Goal: Task Accomplishment & Management: Manage account settings

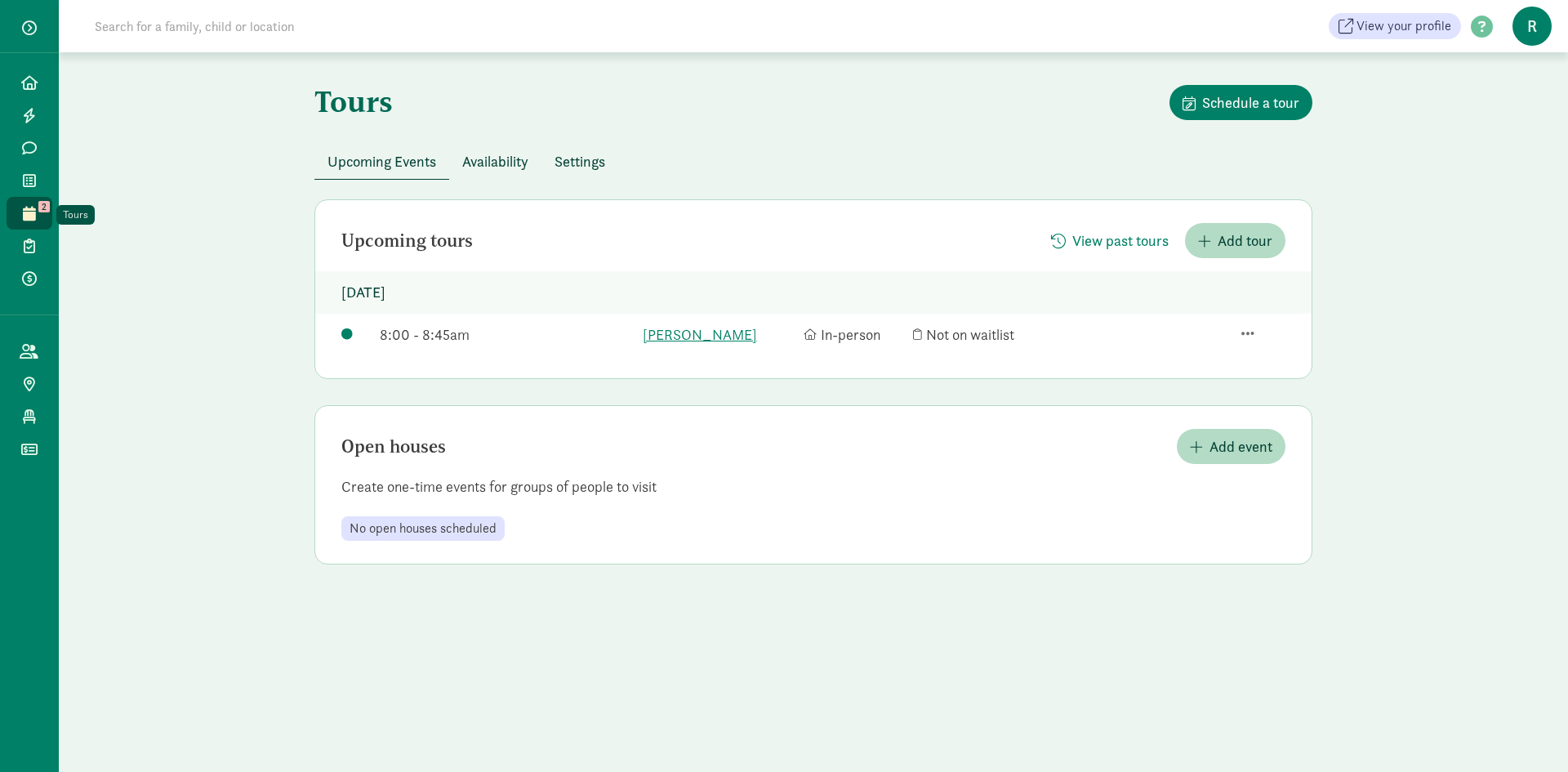
click at [42, 213] on link "Tours 2" at bounding box center [29, 213] width 45 height 33
click at [521, 165] on span "Availability" at bounding box center [495, 161] width 66 height 22
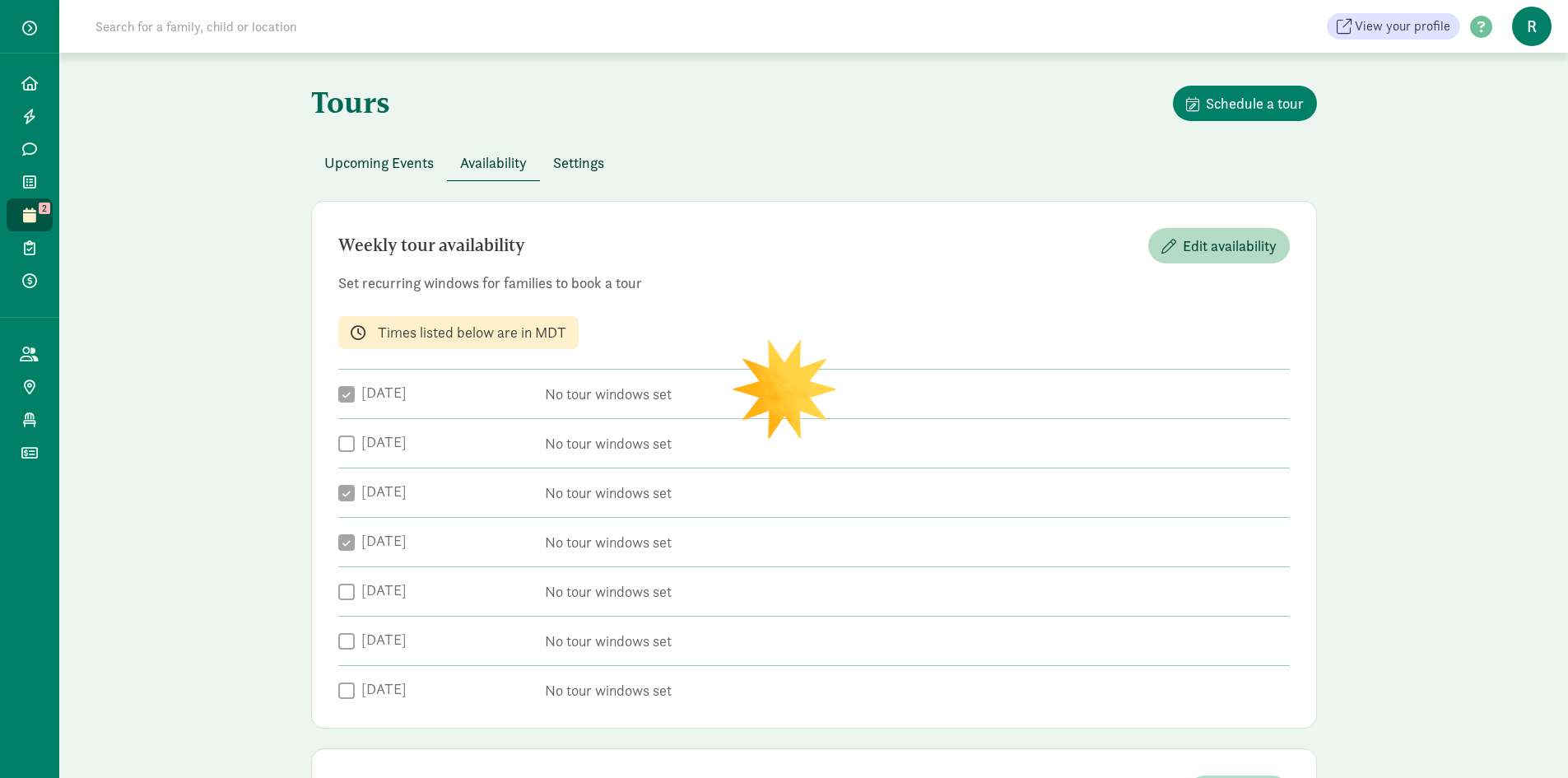
checkbox input "true"
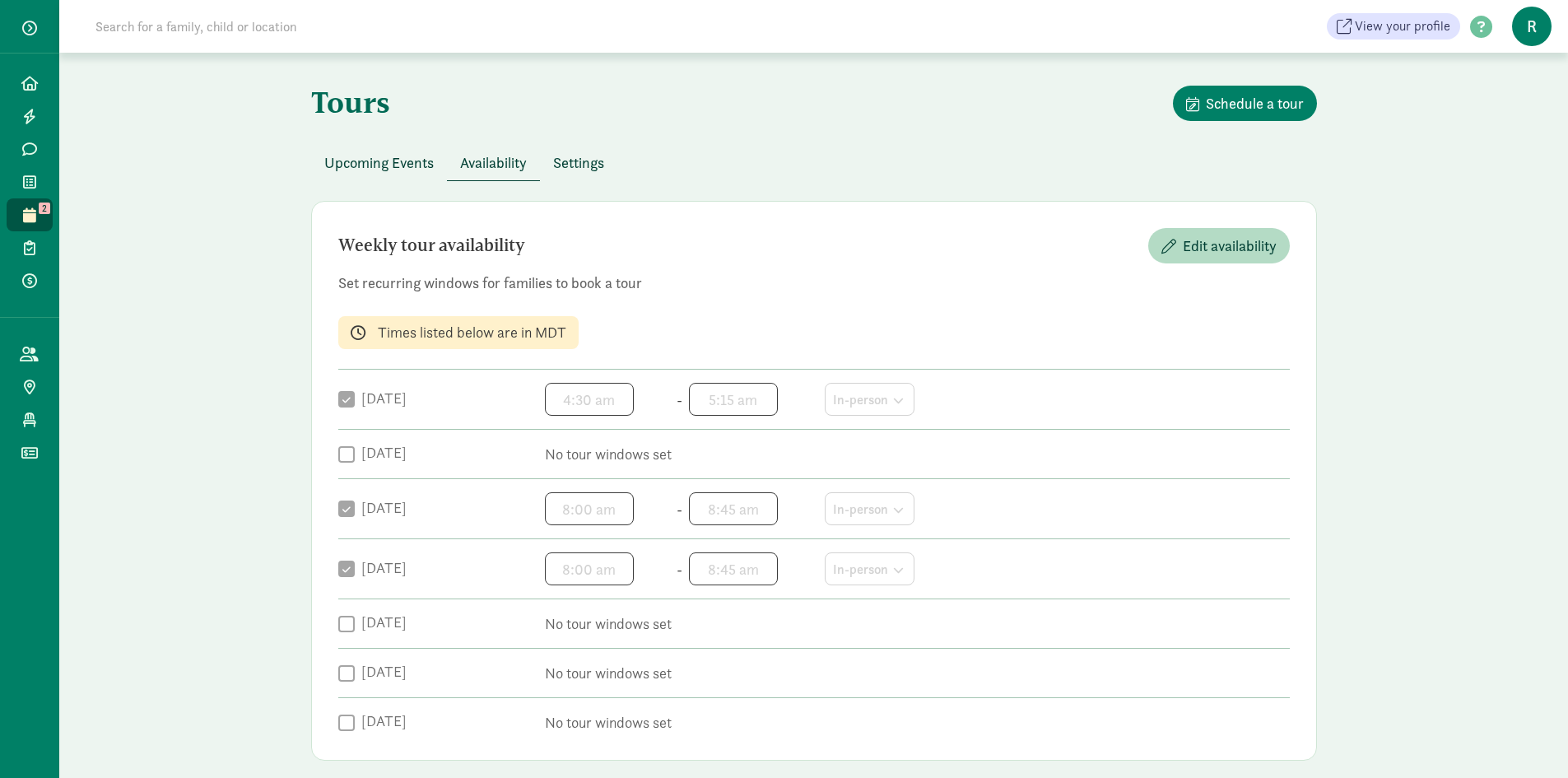
scroll to position [223, 0]
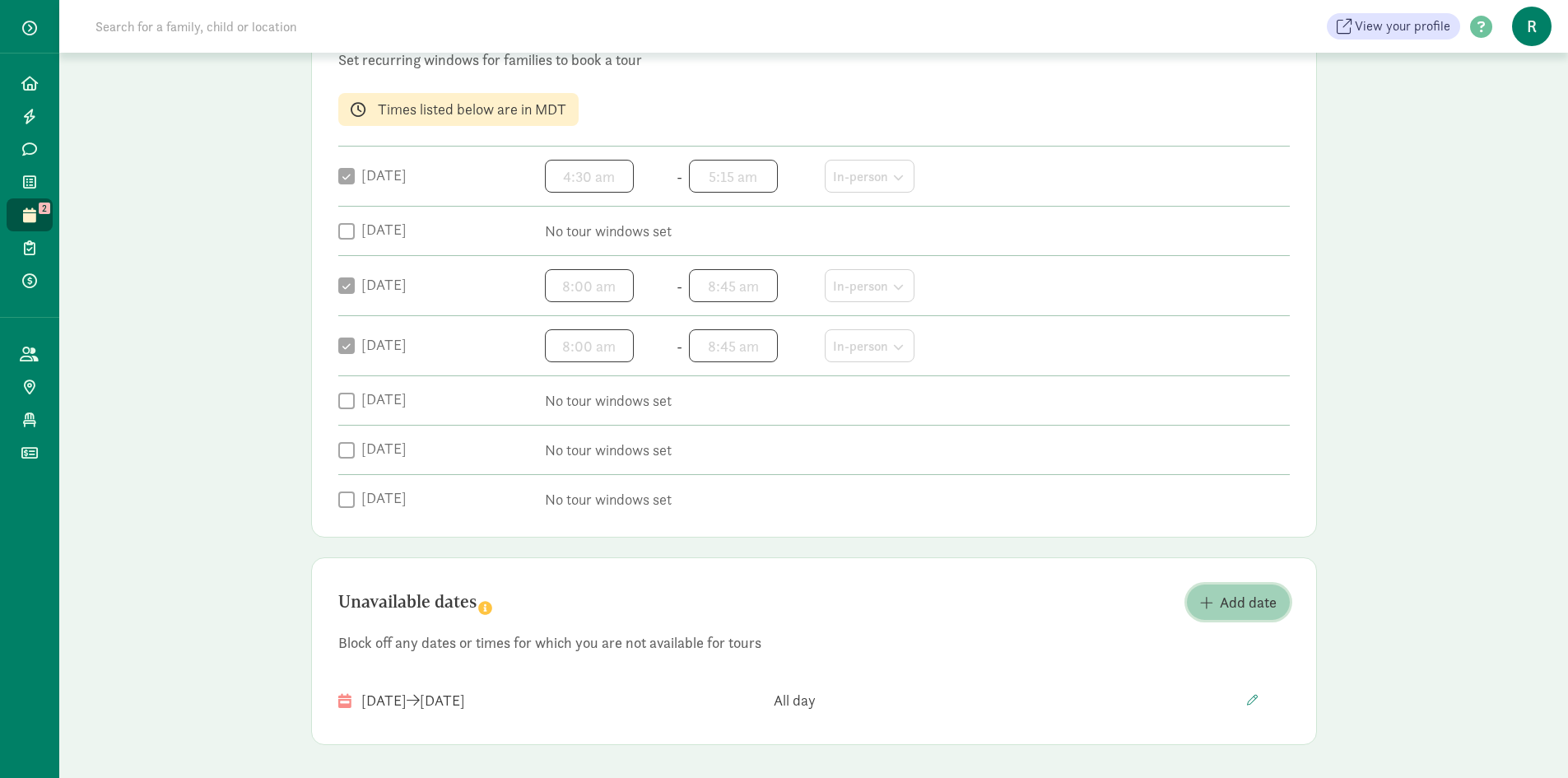
click at [1239, 611] on span "Add date" at bounding box center [1249, 603] width 57 height 22
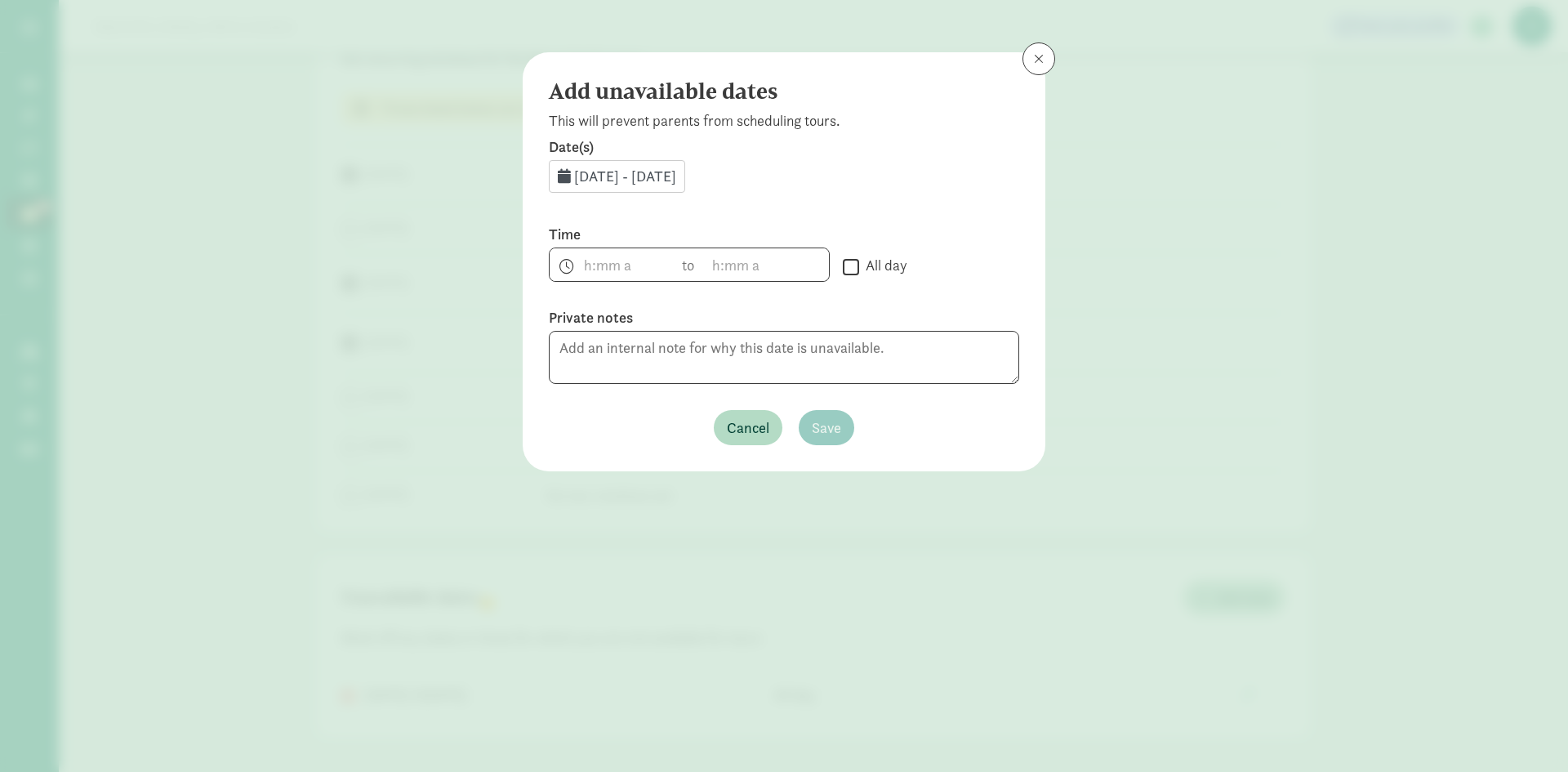
click at [567, 173] on icon at bounding box center [563, 175] width 13 height 15
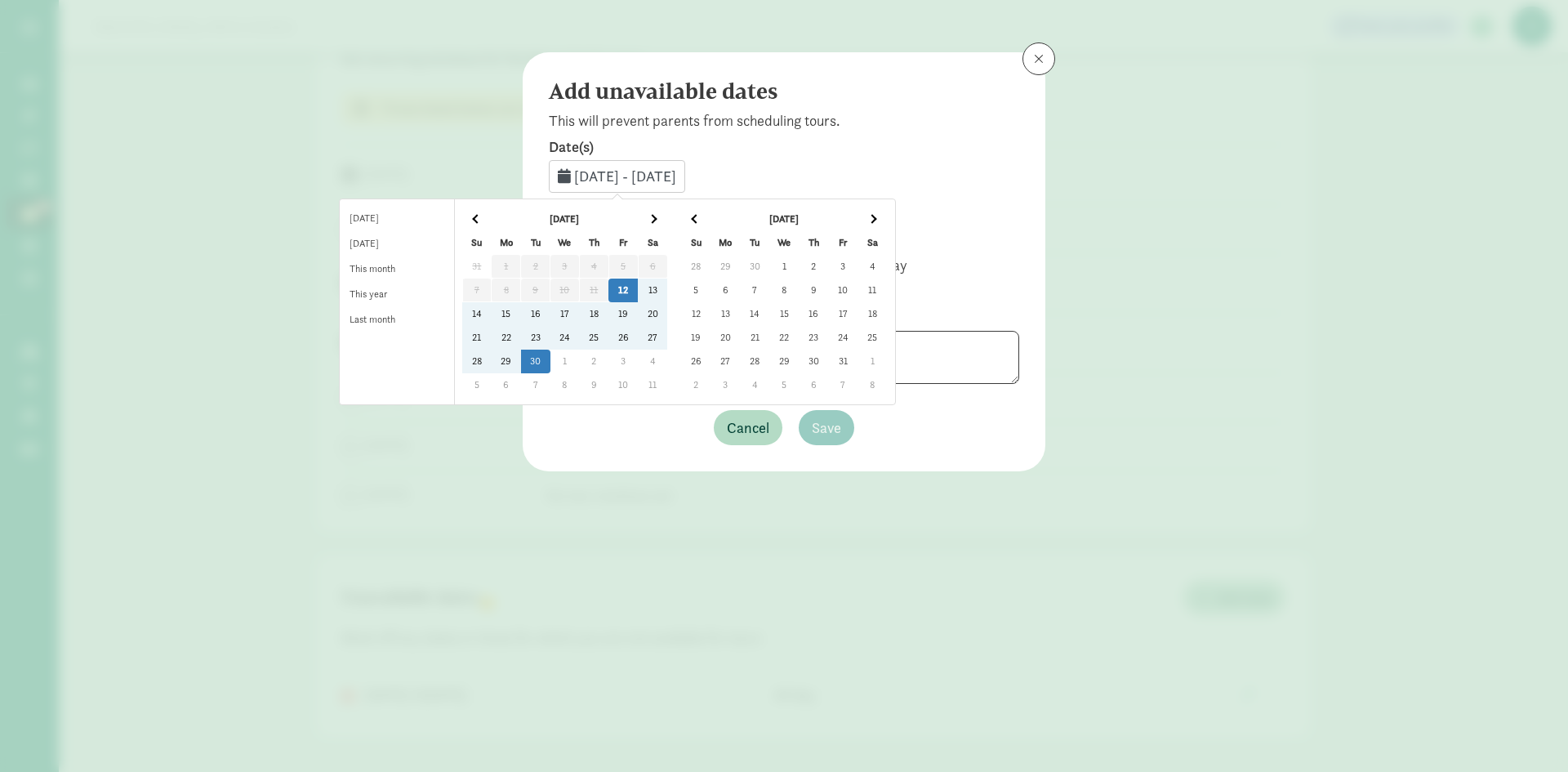
click at [769, 337] on td "21" at bounding box center [754, 338] width 29 height 24
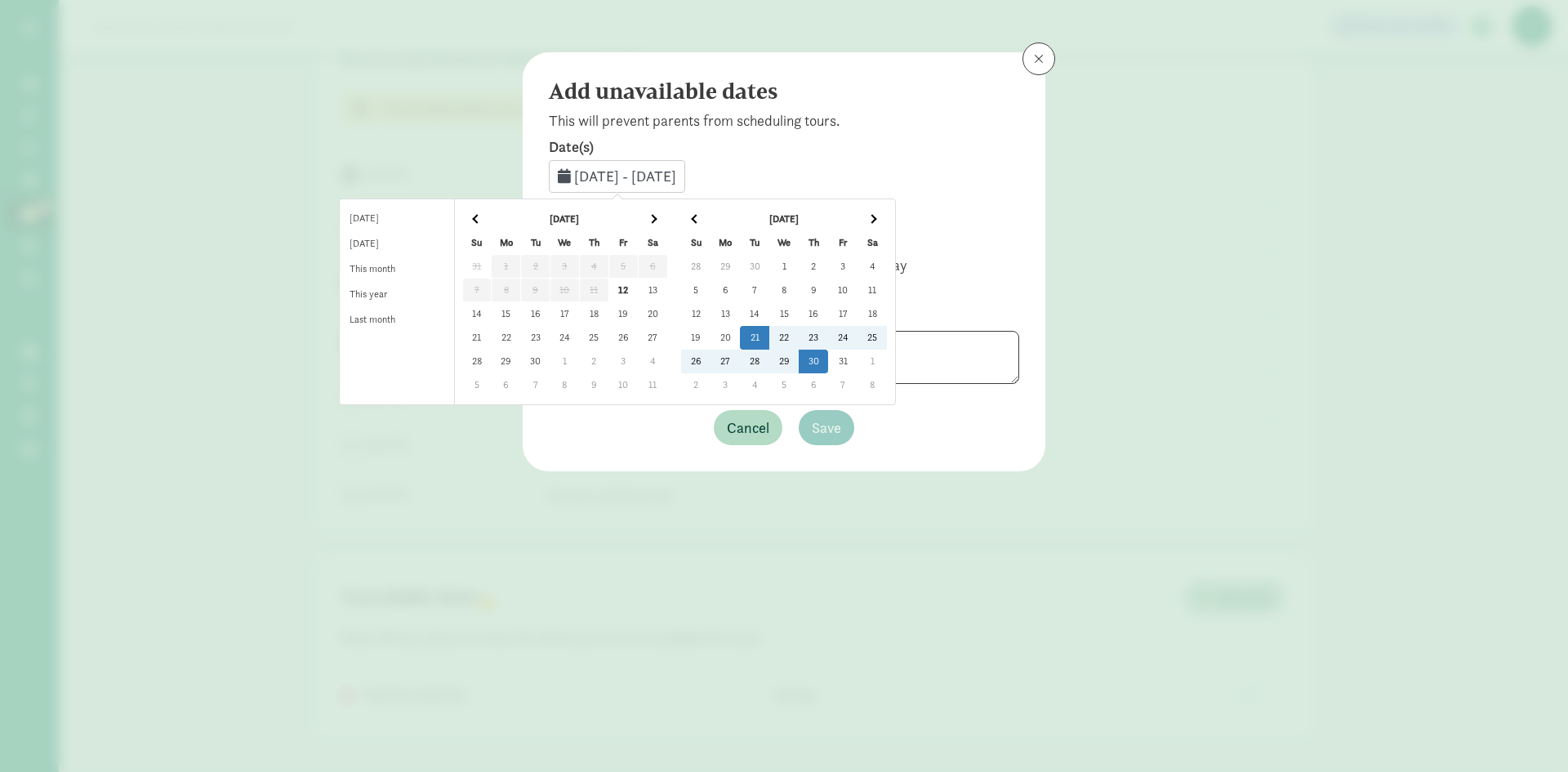
click at [828, 357] on td "30" at bounding box center [813, 362] width 29 height 24
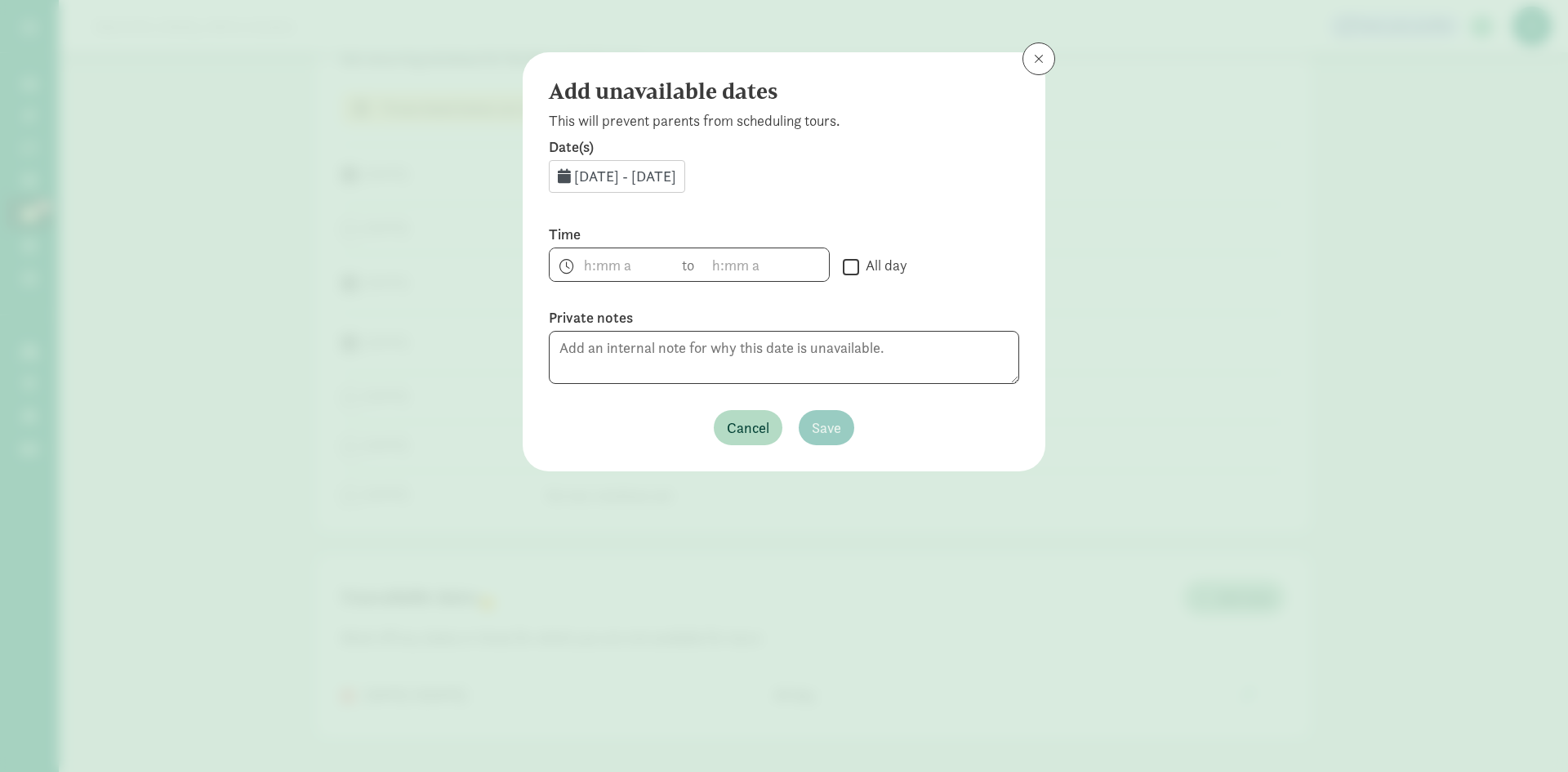
click at [853, 271] on input "All day" at bounding box center [850, 266] width 16 height 22
checkbox input "true"
drag, startPoint x: 832, startPoint y: 430, endPoint x: 617, endPoint y: 364, distance: 224.9
click at [615, 378] on div "Date(s) Oct 21, 2025 - Oct 30, 2025 Time h 12 1 2 3 4 5 6 7 8 9 10 11 mm 00 15 …" at bounding box center [784, 290] width 470 height 308
click at [623, 354] on textarea at bounding box center [784, 357] width 470 height 53
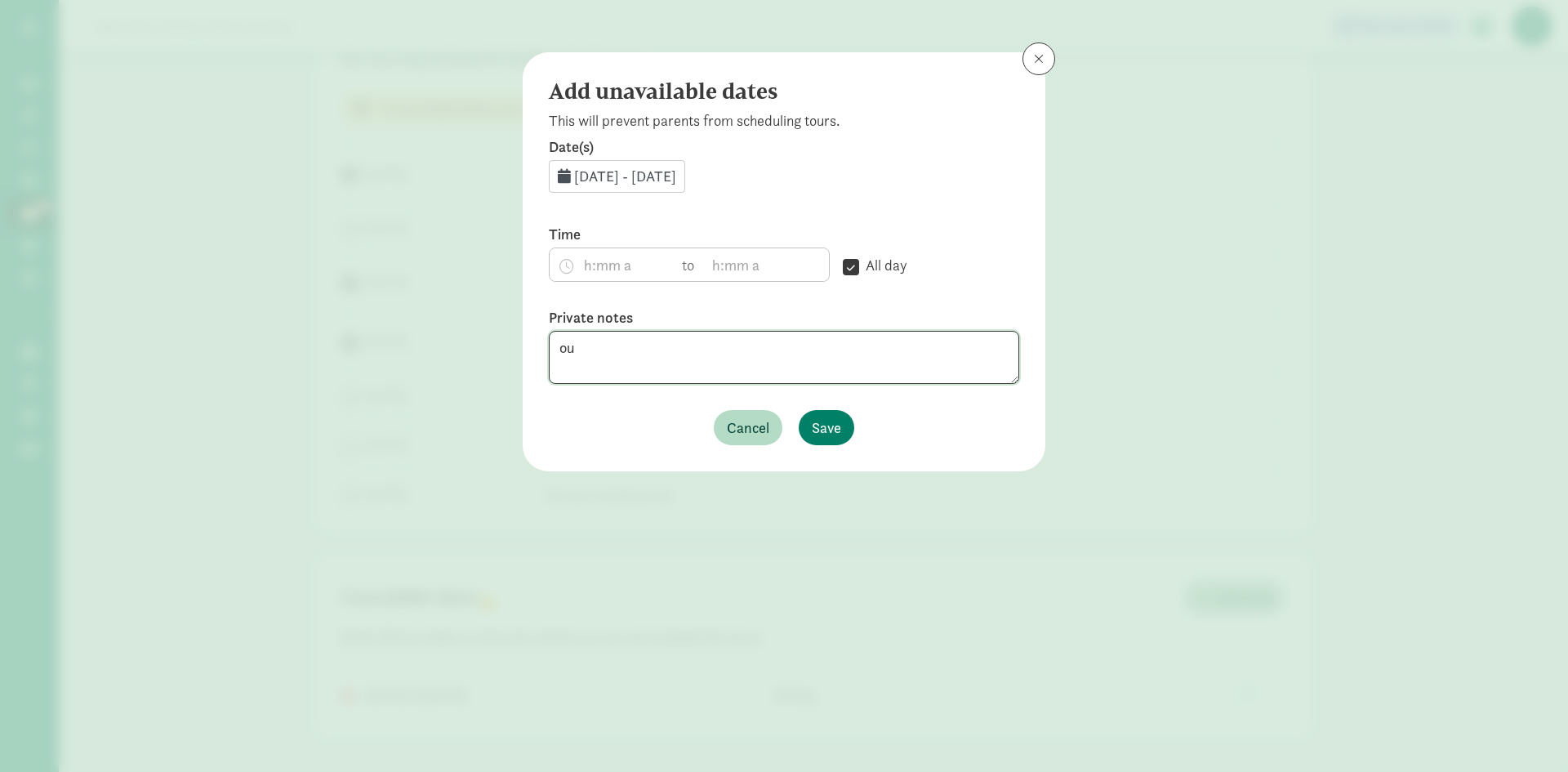
type textarea "o"
type textarea "River out of town"
click at [831, 440] on button "Save" at bounding box center [826, 428] width 56 height 35
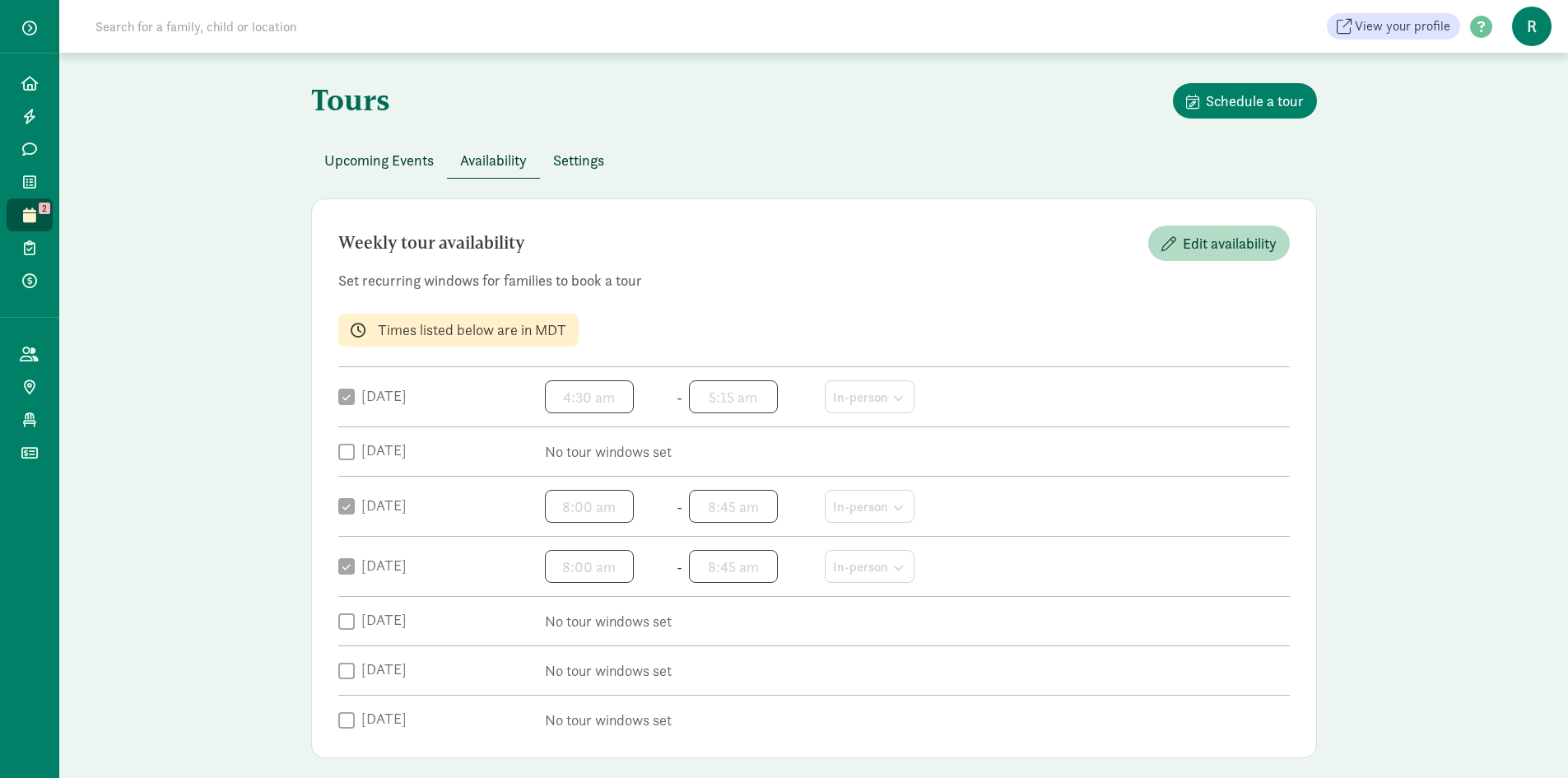
scroll to position [0, 0]
click at [23, 207] on icon at bounding box center [29, 214] width 13 height 15
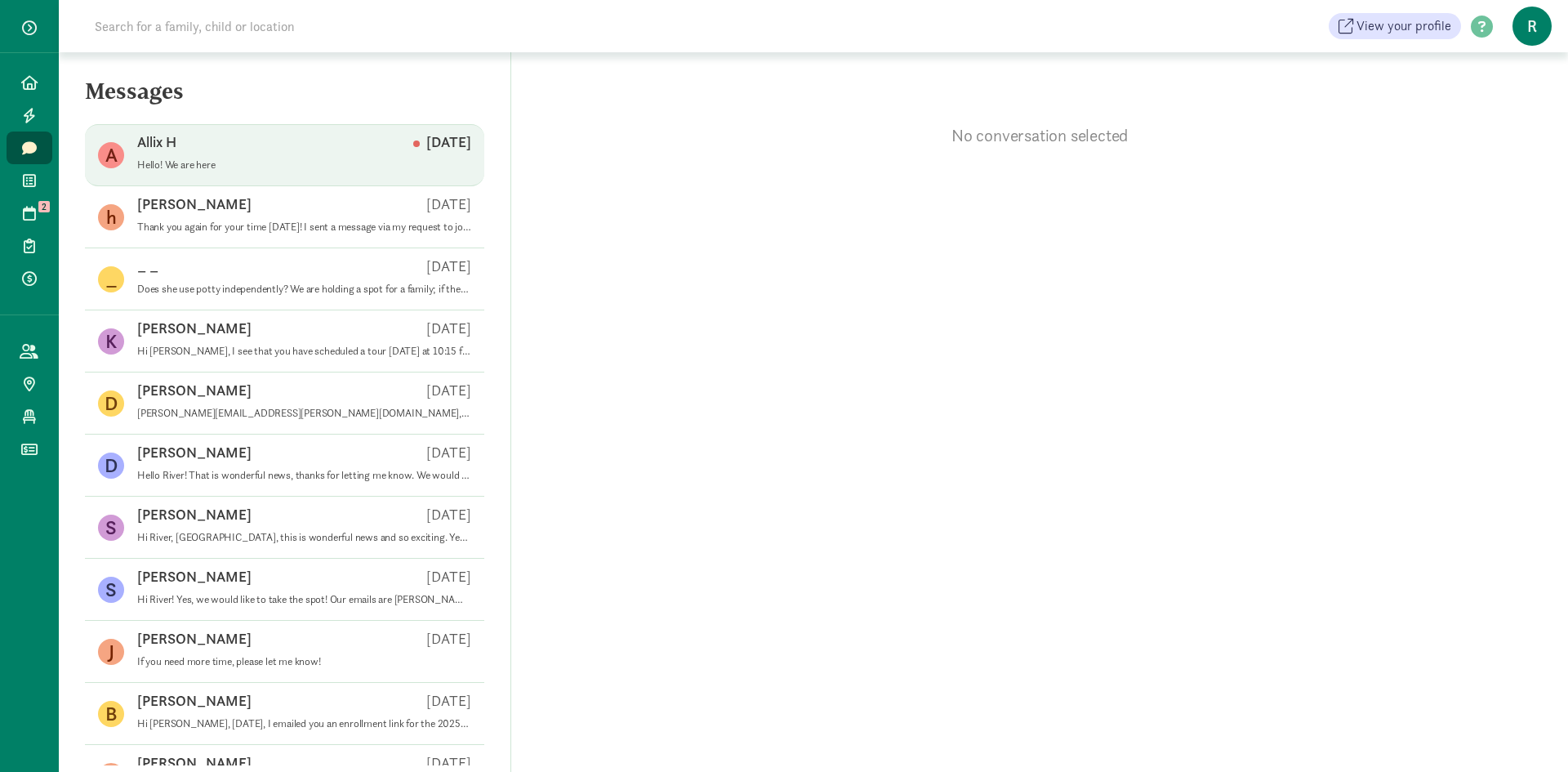
click at [339, 165] on p "Hello! We are here" at bounding box center [304, 165] width 334 height 13
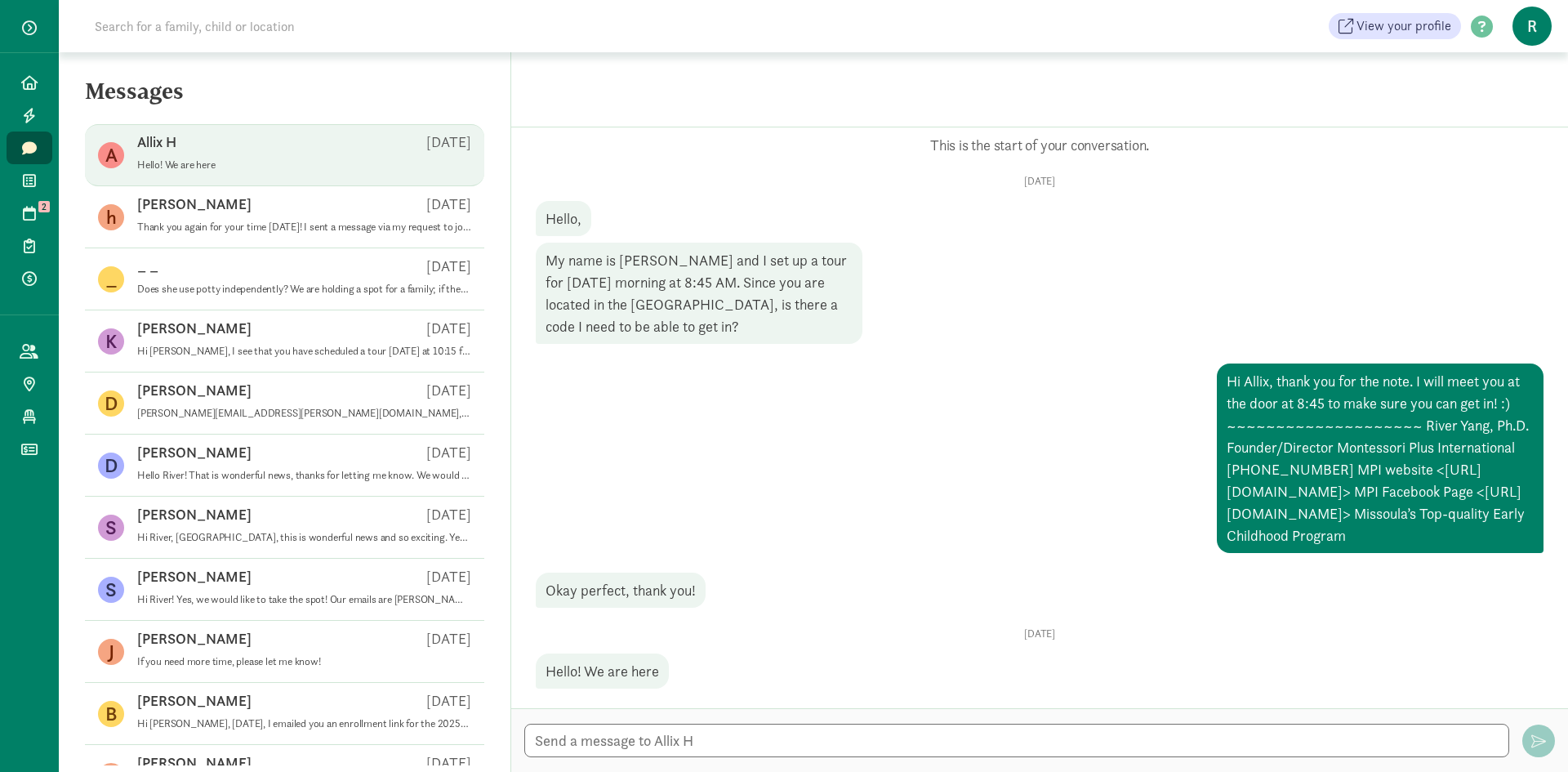
scroll to position [27, 0]
click at [206, 148] on div "Allix H Sep 12" at bounding box center [304, 145] width 334 height 27
click at [28, 206] on icon at bounding box center [29, 212] width 13 height 15
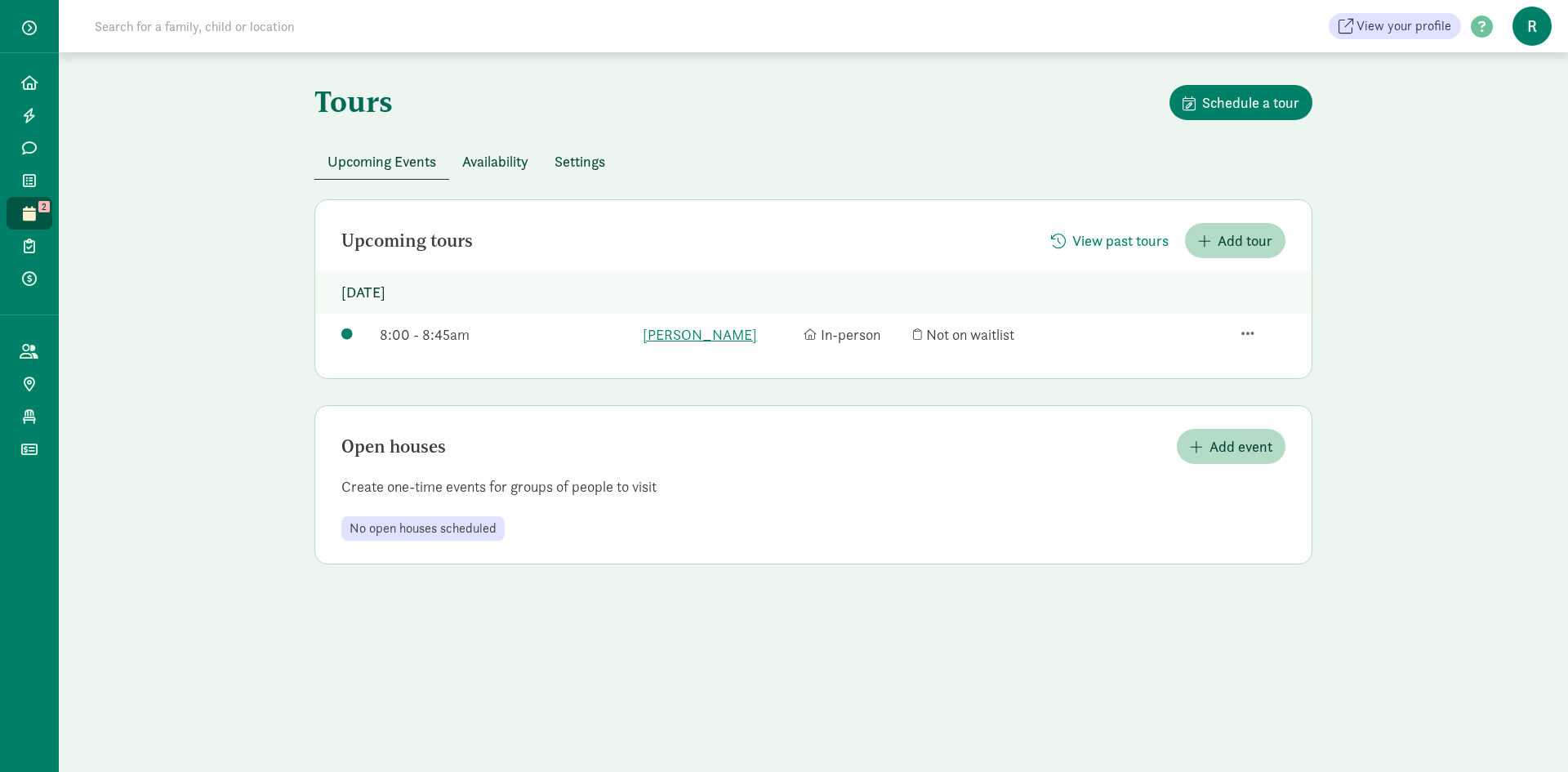
click at [1530, 27] on span "R" at bounding box center [1532, 27] width 39 height 39
click at [1504, 83] on link "Logout" at bounding box center [1517, 84] width 65 height 20
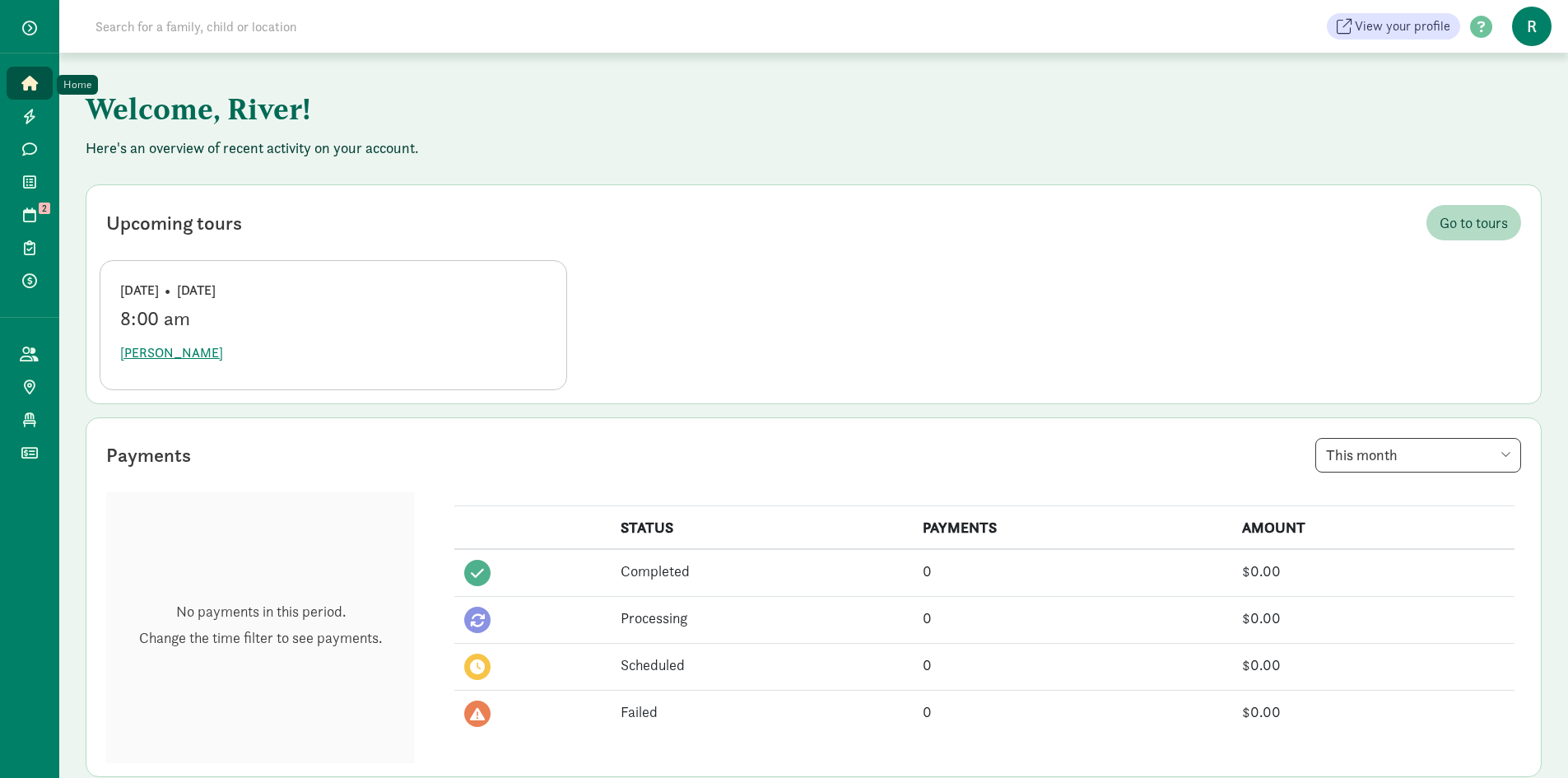
click at [23, 79] on icon at bounding box center [29, 83] width 16 height 15
click at [1528, 10] on span "R" at bounding box center [1533, 27] width 40 height 40
click at [1519, 65] on link "User Profile" at bounding box center [1518, 65] width 66 height 20
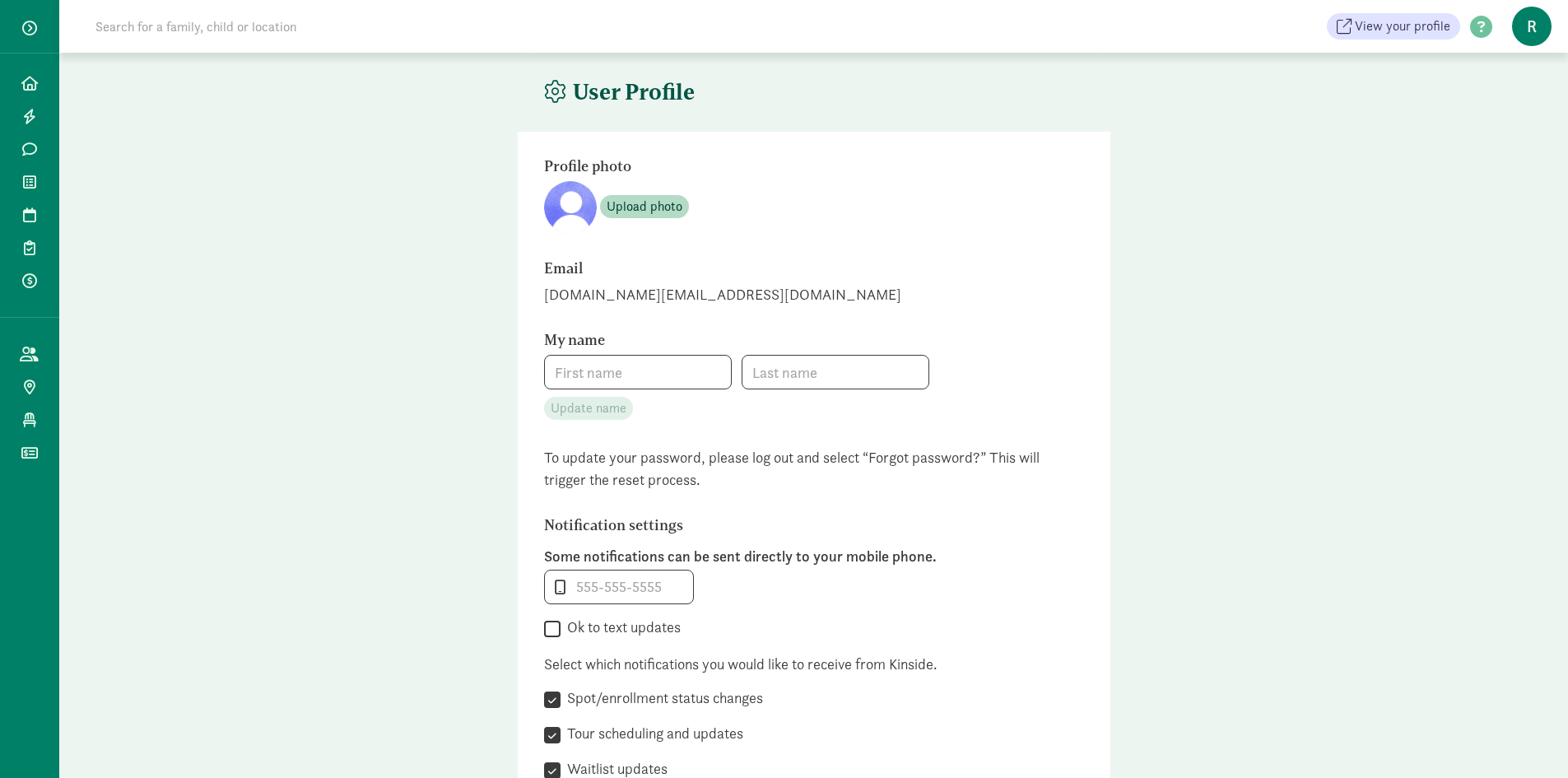
click at [1532, 28] on span "R" at bounding box center [1533, 27] width 40 height 40
type input "River"
type input "Yang"
type input "4062402523"
checkbox input "false"
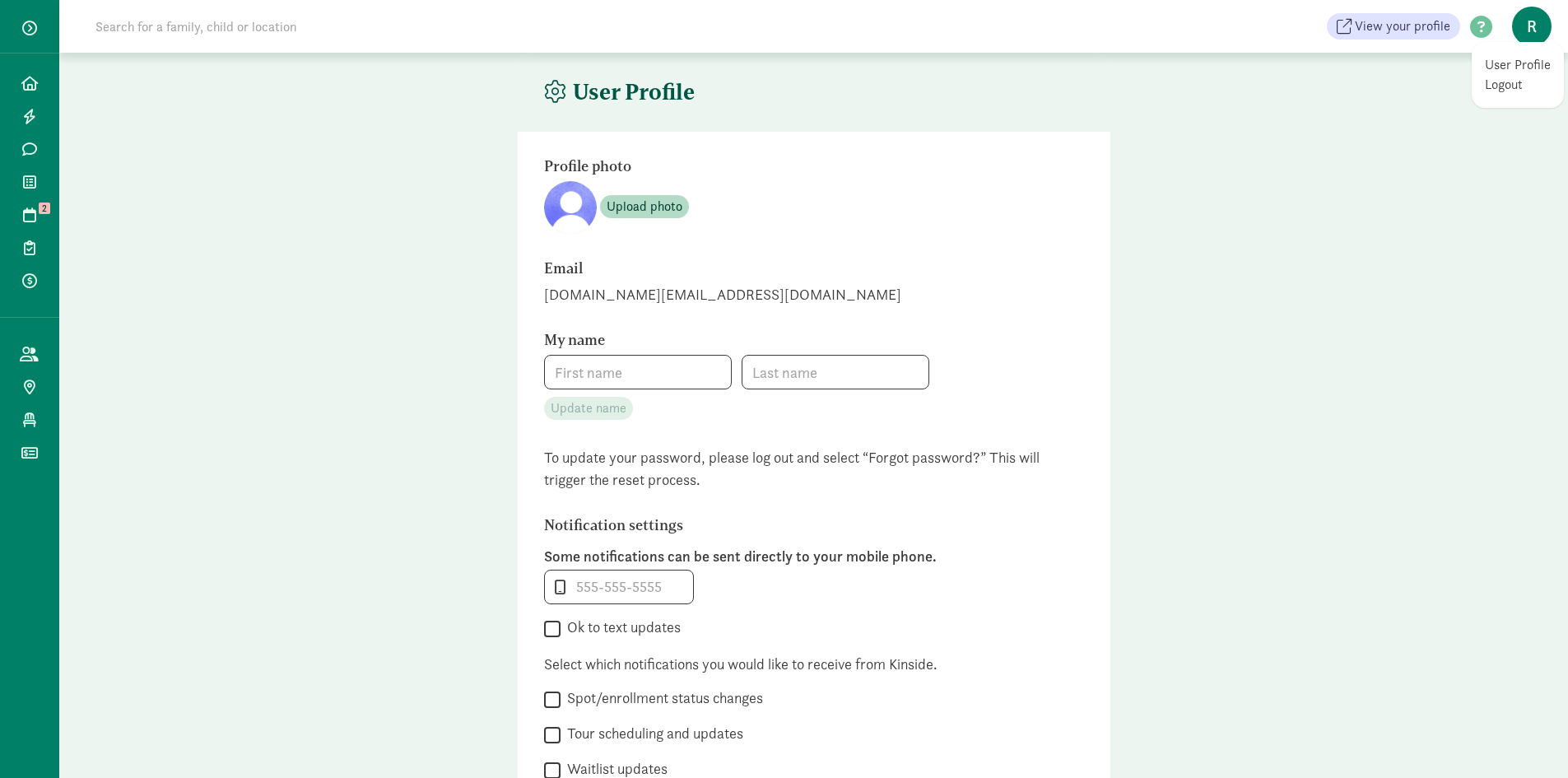
checkbox input "false"
click at [1512, 87] on link "Logout" at bounding box center [1518, 85] width 66 height 20
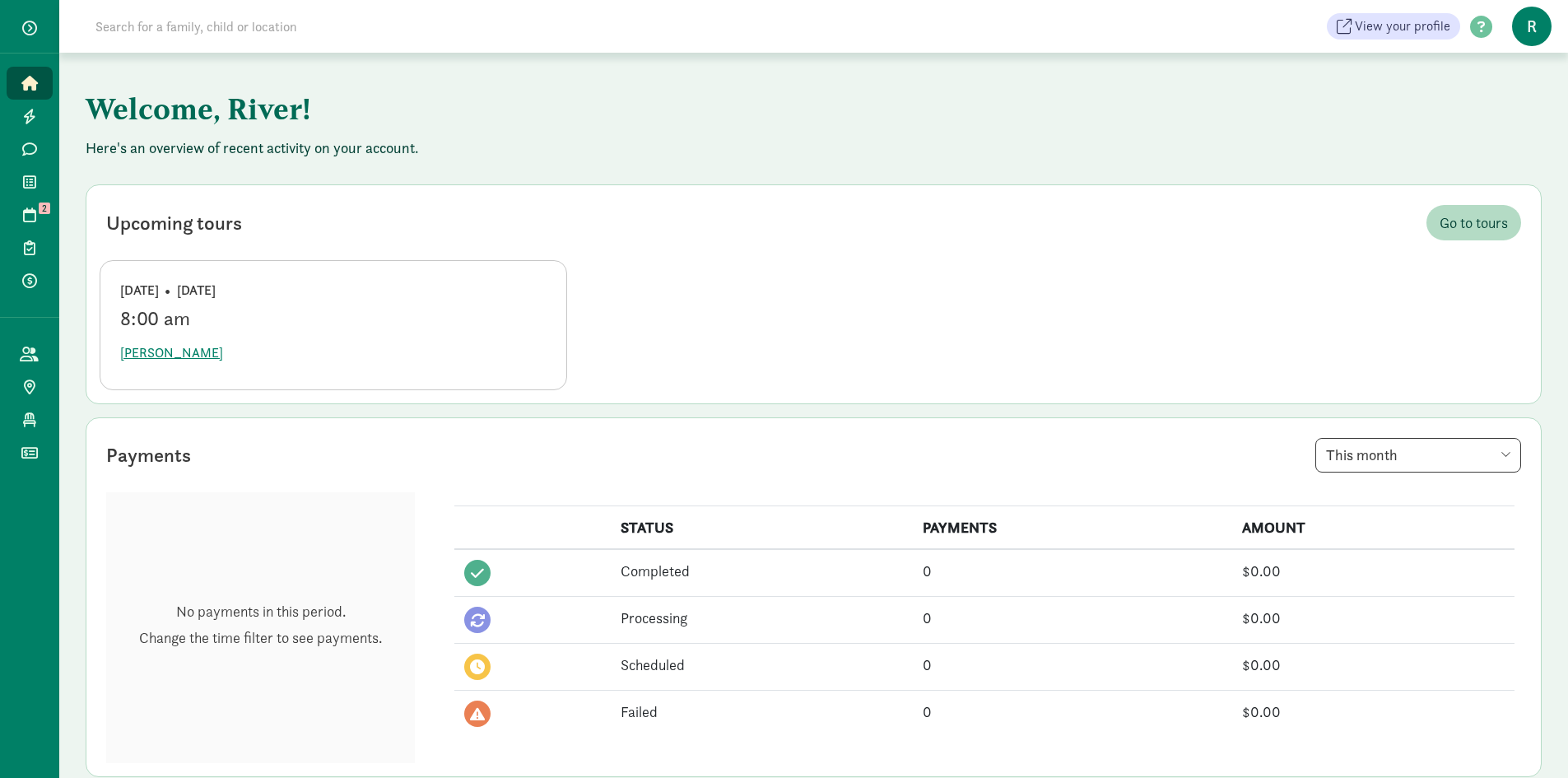
click at [1521, 30] on span "R" at bounding box center [1533, 27] width 40 height 40
click at [1497, 87] on link "Logout" at bounding box center [1518, 85] width 66 height 20
